Goal: Navigation & Orientation: Find specific page/section

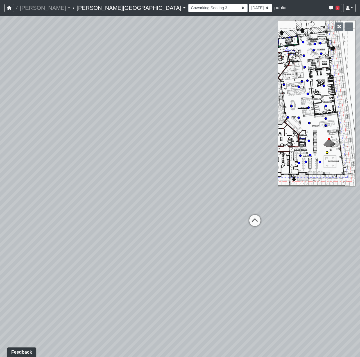
click at [252, 222] on icon at bounding box center [254, 223] width 17 height 17
drag, startPoint x: 164, startPoint y: 234, endPoint x: 186, endPoint y: 148, distance: 88.7
click at [186, 148] on div "Loading... Coffee Bar Loading... [GEOGRAPHIC_DATA] Loading... Leasing Entry 1 L…" at bounding box center [180, 186] width 360 height 341
drag, startPoint x: 110, startPoint y: 166, endPoint x: 87, endPoint y: 228, distance: 65.4
click at [88, 228] on div "Loading... Coffee Bar Loading... [GEOGRAPHIC_DATA] Loading... Leasing Entry 1 L…" at bounding box center [180, 186] width 360 height 341
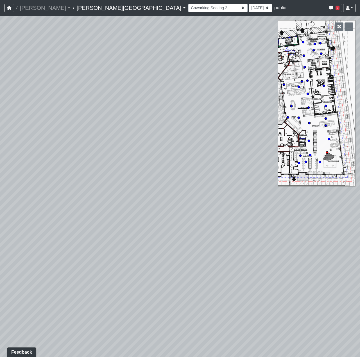
drag, startPoint x: 191, startPoint y: 160, endPoint x: 258, endPoint y: 121, distance: 77.1
click at [258, 121] on div "Loading... Coffee Bar Loading... [GEOGRAPHIC_DATA] Loading... Leasing Entry 1 L…" at bounding box center [180, 186] width 360 height 341
drag, startPoint x: 187, startPoint y: 164, endPoint x: 83, endPoint y: 152, distance: 104.6
click at [83, 152] on div "Loading... Coffee Bar Loading... [GEOGRAPHIC_DATA] Loading... Leasing Entry 1 L…" at bounding box center [180, 186] width 360 height 341
click at [188, 9] on select "Hallway Hospitality Bar Package Room Package Room Entry Pool Courtyard Entry 1 …" at bounding box center [217, 8] width 59 height 9
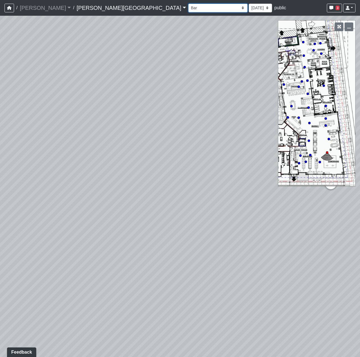
click at [188, 4] on select "Hallway Hospitality Bar Package Room Package Room Entry Pool Courtyard Entry 1 …" at bounding box center [217, 8] width 59 height 9
select select "am3i6LkKFb81qQfRWAjHN7"
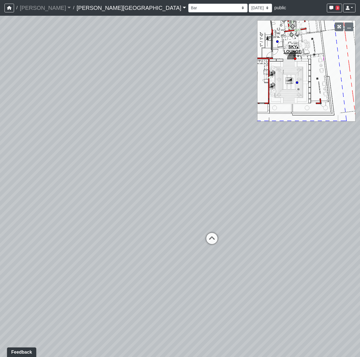
drag, startPoint x: 131, startPoint y: 162, endPoint x: 351, endPoint y: 146, distance: 219.7
click at [347, 149] on div "Loading... Coffee Bar Loading... [GEOGRAPHIC_DATA] Loading... Leasing Entry 1 L…" at bounding box center [180, 186] width 360 height 341
drag, startPoint x: 45, startPoint y: 177, endPoint x: 393, endPoint y: 149, distance: 349.0
click at [360, 149] on html "/ [PERSON_NAME] Loading... / [PERSON_NAME][GEOGRAPHIC_DATA] [PERSON_NAME][GEOGR…" at bounding box center [180, 178] width 360 height 357
drag, startPoint x: 220, startPoint y: 166, endPoint x: 15, endPoint y: 164, distance: 205.4
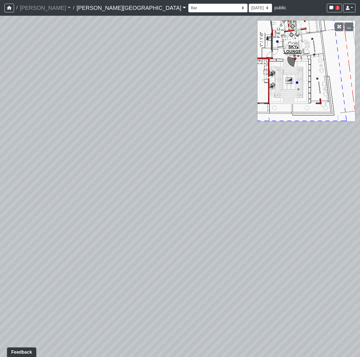
click at [15, 164] on div "Loading... Coffee Bar Loading... [GEOGRAPHIC_DATA] Loading... Leasing Entry 1 L…" at bounding box center [180, 186] width 360 height 341
drag, startPoint x: 163, startPoint y: 183, endPoint x: 162, endPoint y: 169, distance: 13.8
click at [162, 169] on div "Loading... Coffee Bar Loading... [GEOGRAPHIC_DATA] Loading... Leasing Entry 1 L…" at bounding box center [180, 186] width 360 height 341
